Goal: Task Accomplishment & Management: Manage account settings

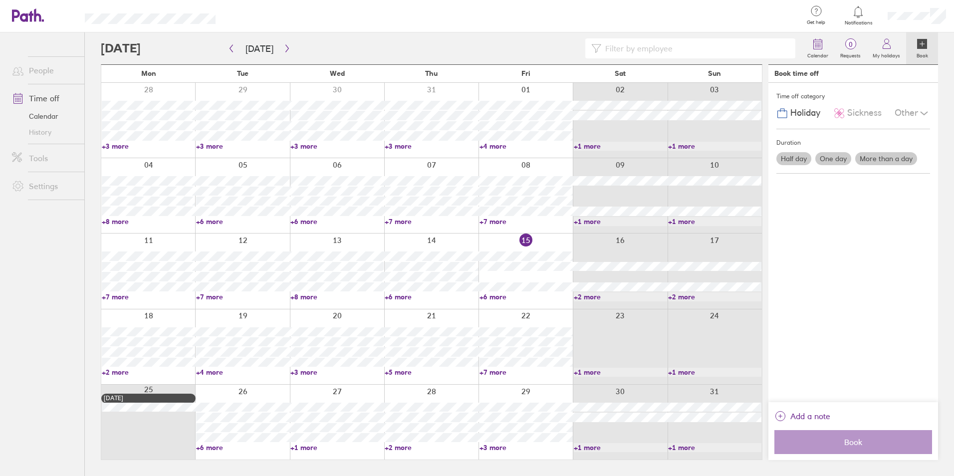
click at [485, 447] on link "+3 more" at bounding box center [525, 447] width 93 height 9
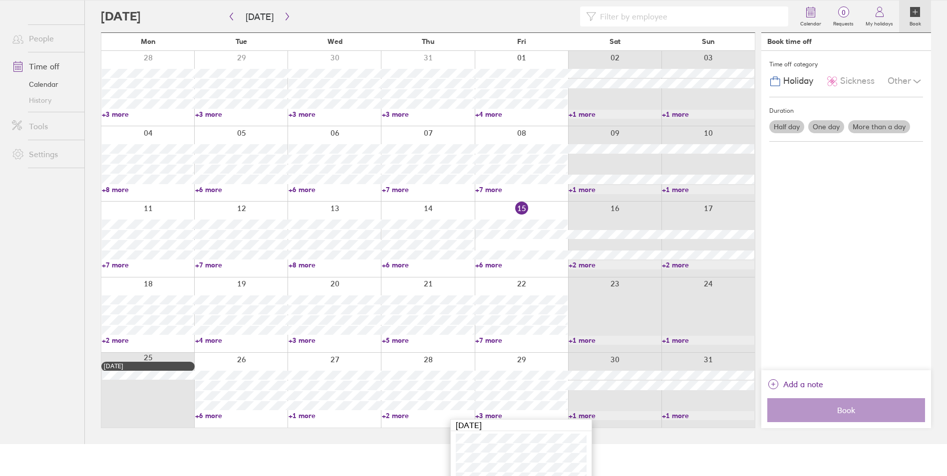
scroll to position [63, 0]
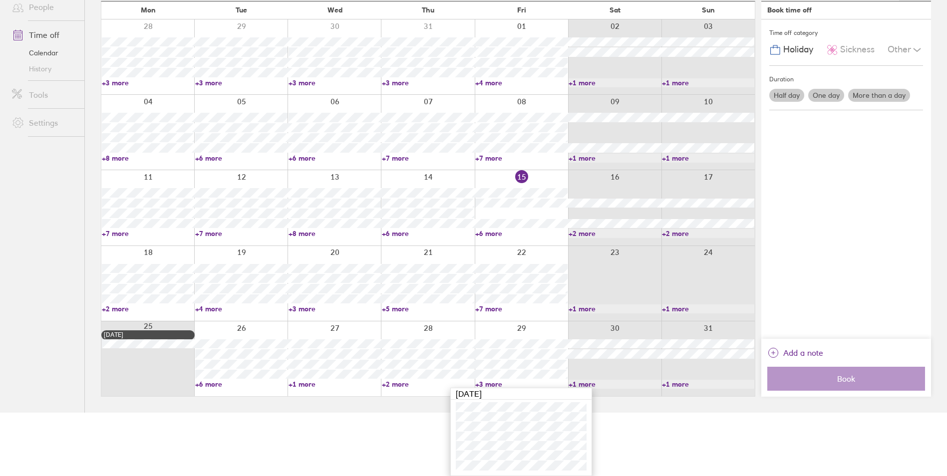
click at [394, 383] on link "+2 more" at bounding box center [428, 384] width 92 height 9
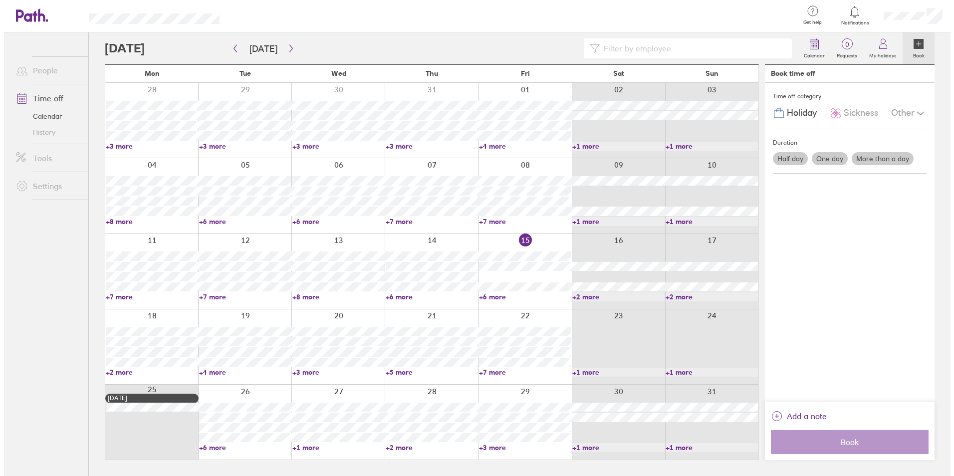
scroll to position [0, 0]
click at [393, 445] on link "+2 more" at bounding box center [431, 447] width 93 height 9
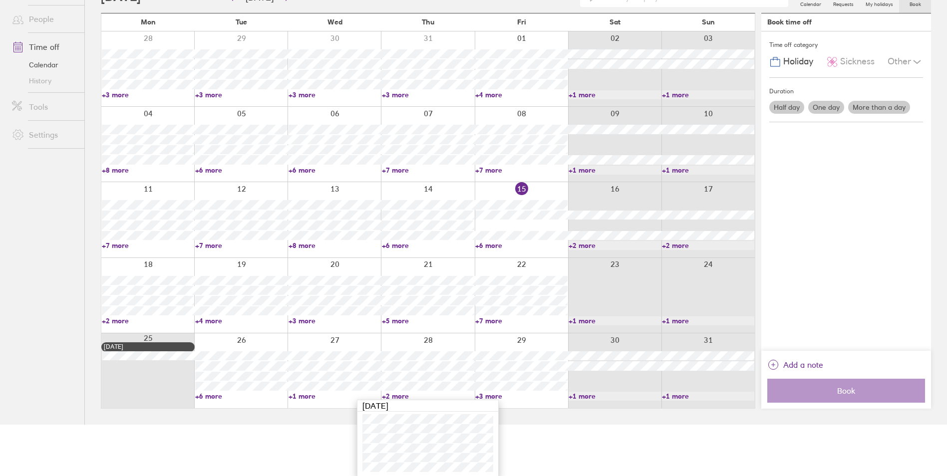
scroll to position [53, 0]
click at [302, 392] on link "+1 more" at bounding box center [334, 394] width 92 height 9
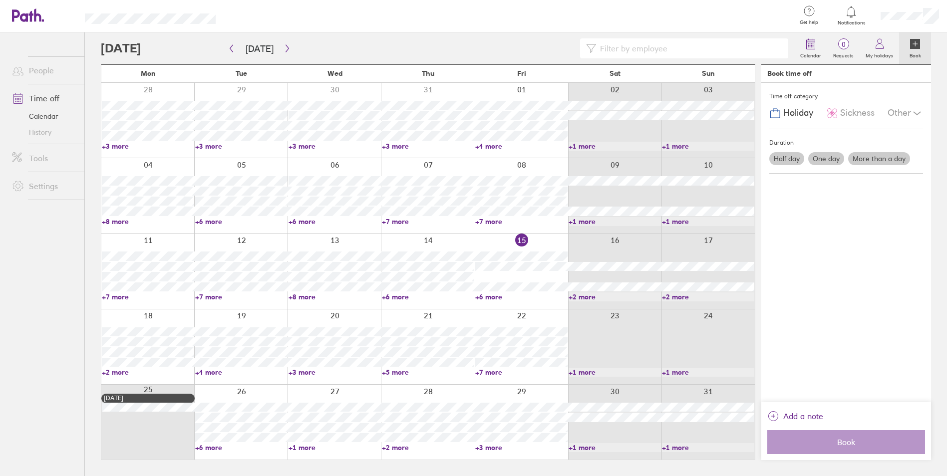
scroll to position [0, 0]
click at [307, 447] on link "+1 more" at bounding box center [336, 447] width 93 height 9
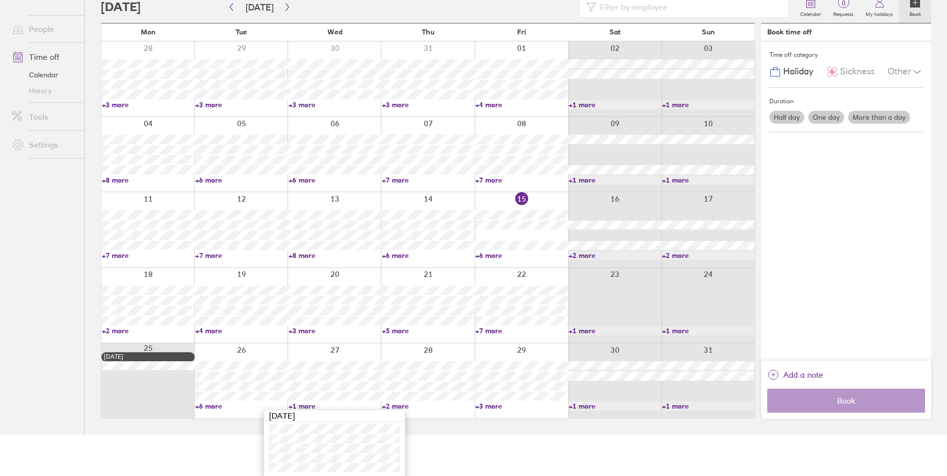
scroll to position [43, 0]
click at [212, 405] on link "+6 more" at bounding box center [241, 404] width 92 height 9
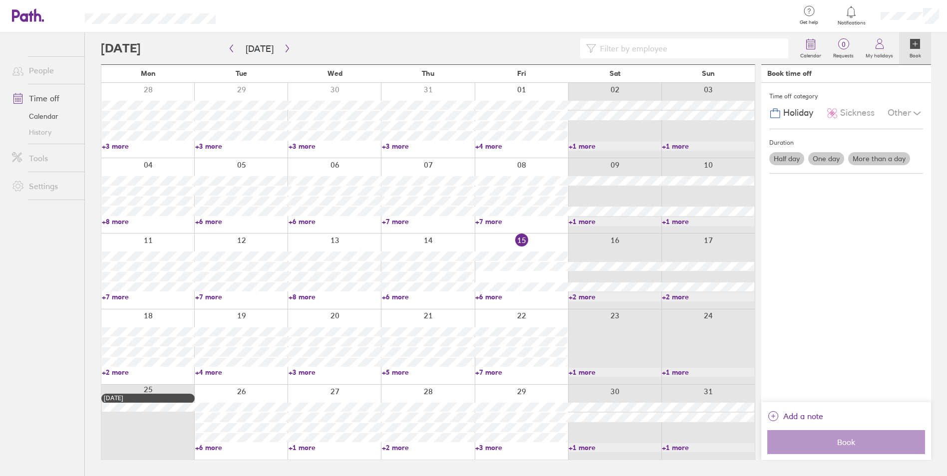
scroll to position [0, 0]
click at [211, 447] on link "+6 more" at bounding box center [242, 447] width 93 height 9
click at [283, 42] on button "button" at bounding box center [287, 48] width 12 height 16
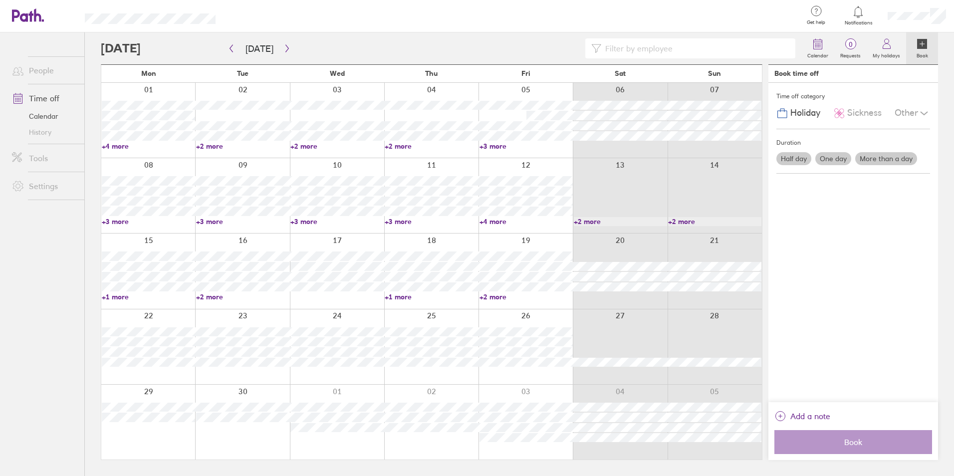
click at [112, 297] on link "+1 more" at bounding box center [148, 296] width 93 height 9
click at [204, 293] on link "+2 more" at bounding box center [242, 296] width 93 height 9
click at [401, 292] on div at bounding box center [431, 271] width 94 height 75
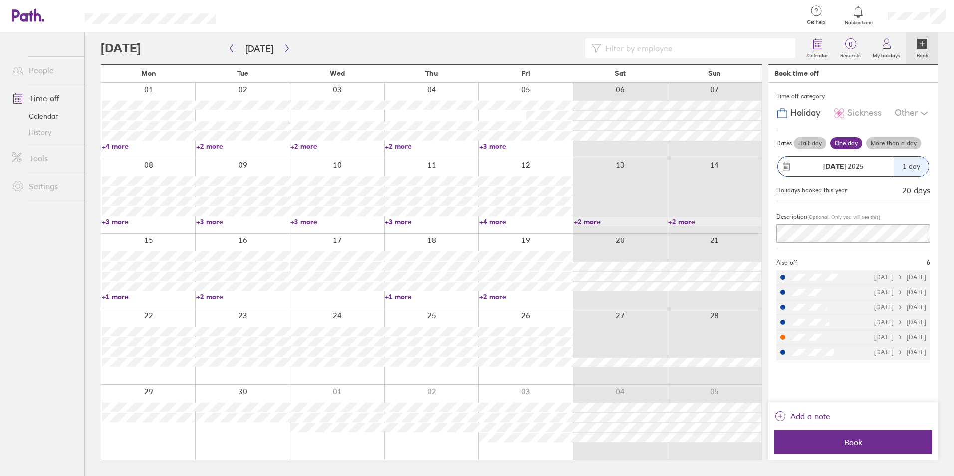
click at [401, 293] on link "+1 more" at bounding box center [431, 296] width 93 height 9
click at [240, 52] on button "Today" at bounding box center [260, 48] width 44 height 16
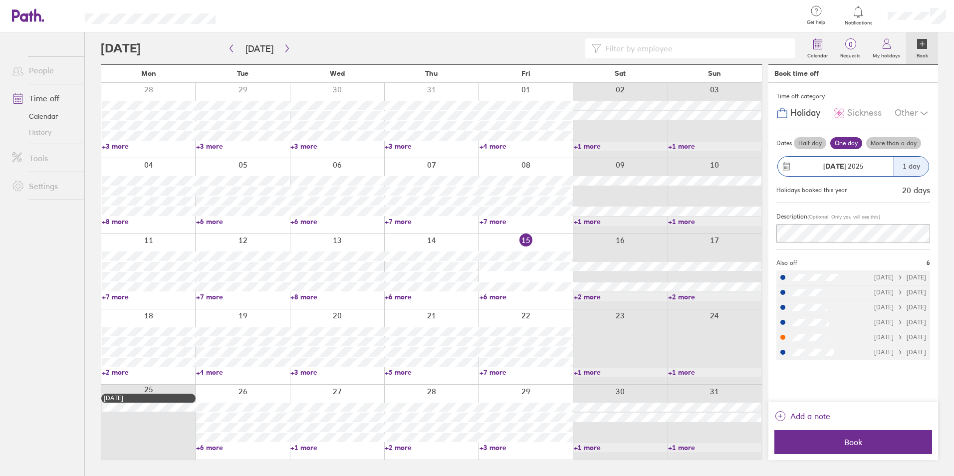
click at [106, 296] on link "+7 more" at bounding box center [148, 296] width 93 height 9
click at [202, 299] on link "+7 more" at bounding box center [242, 296] width 93 height 9
click at [302, 297] on link "+8 more" at bounding box center [336, 296] width 93 height 9
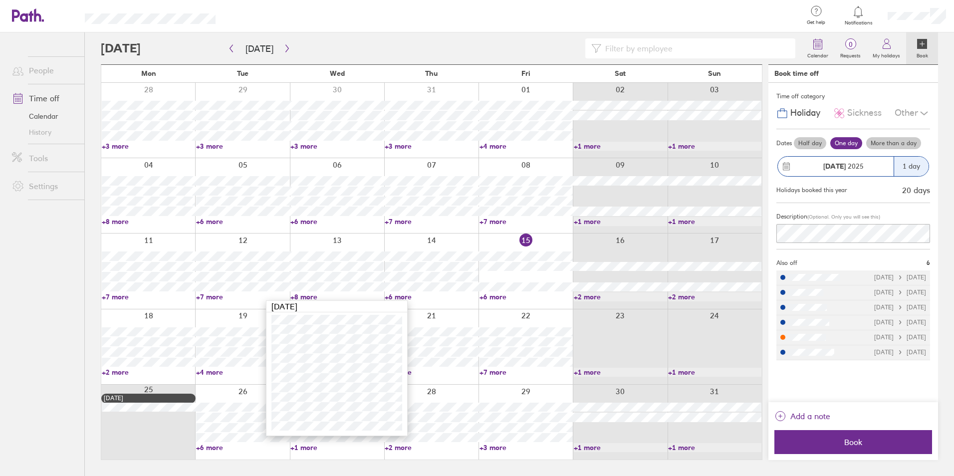
click at [485, 296] on link "+6 more" at bounding box center [525, 296] width 93 height 9
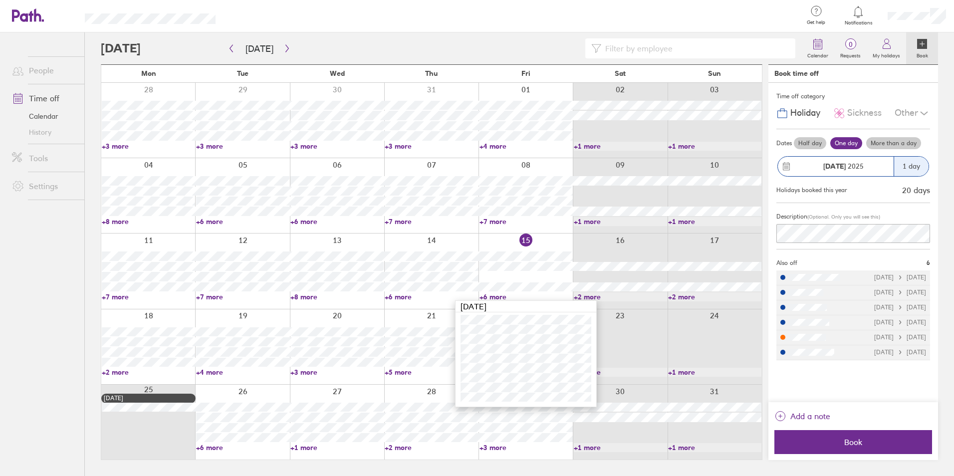
click at [115, 370] on link "+2 more" at bounding box center [148, 372] width 93 height 9
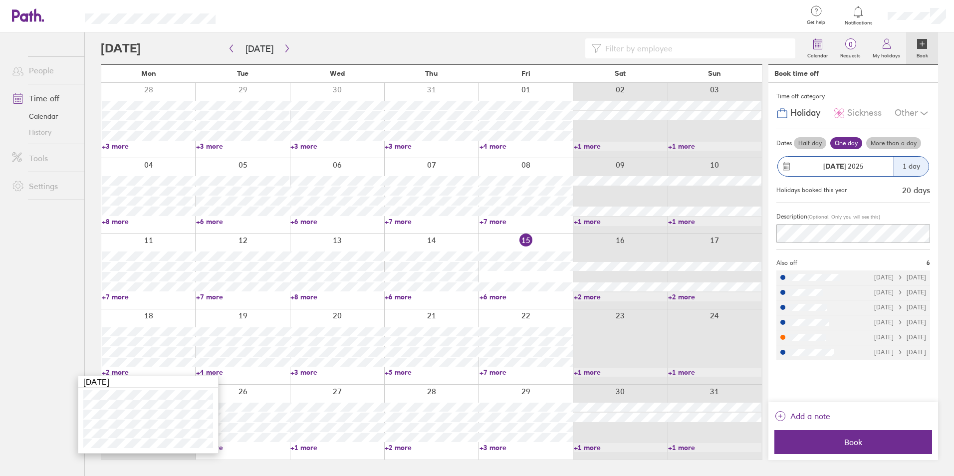
click at [49, 261] on ul "People Time off Calendar History Tools Settings" at bounding box center [42, 237] width 84 height 411
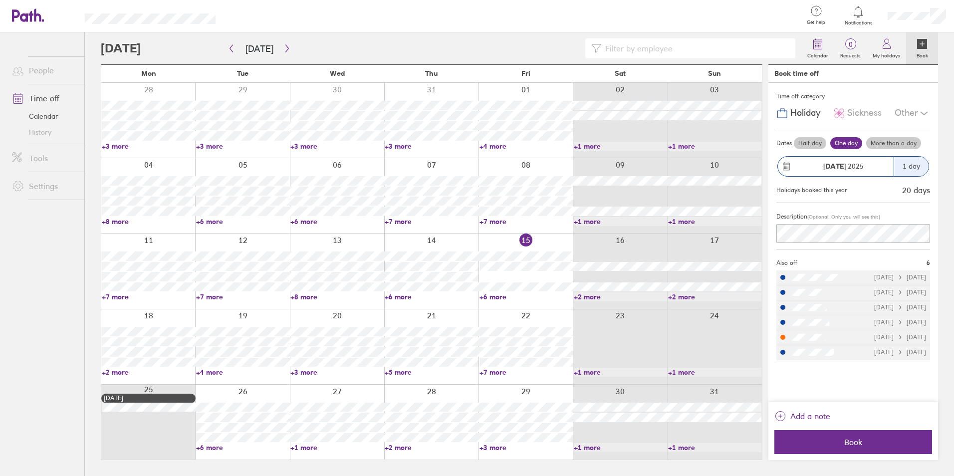
click at [121, 370] on link "+2 more" at bounding box center [148, 372] width 93 height 9
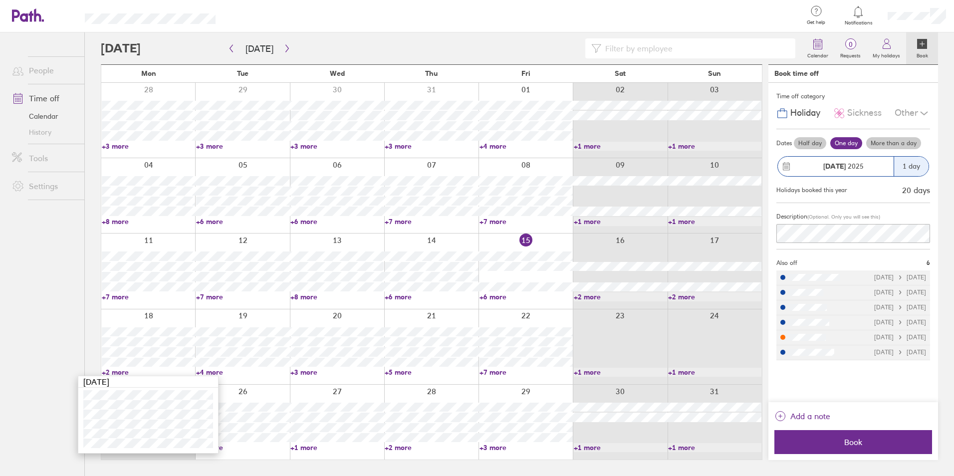
click at [45, 354] on ul "People Time off Calendar History Tools Settings" at bounding box center [42, 237] width 84 height 411
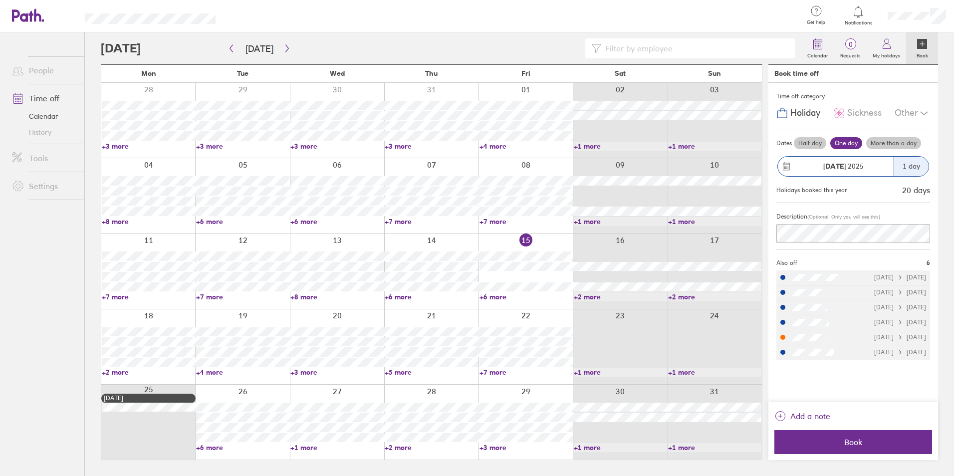
click at [106, 370] on link "+2 more" at bounding box center [148, 372] width 93 height 9
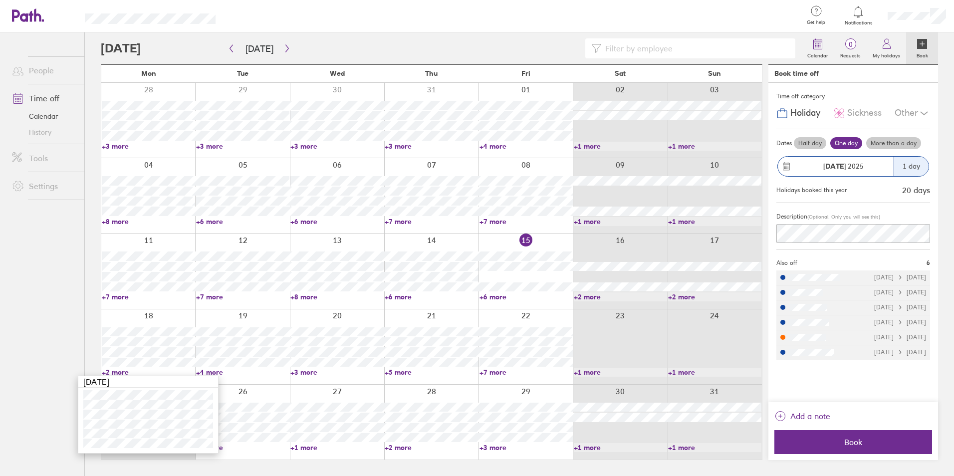
click at [46, 325] on ul "People Time off Calendar History Tools Settings" at bounding box center [42, 237] width 84 height 411
